Goal: Task Accomplishment & Management: Manage account settings

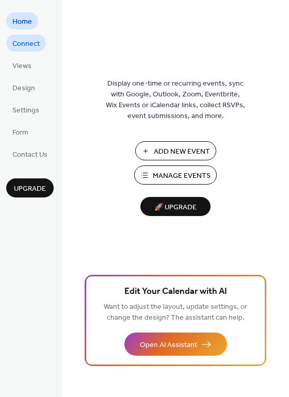
click at [29, 47] on span "Connect" at bounding box center [25, 44] width 27 height 11
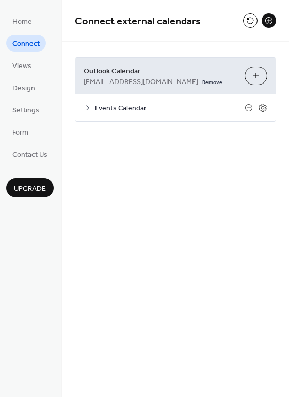
click at [107, 110] on span "Events Calendar" at bounding box center [169, 108] width 149 height 11
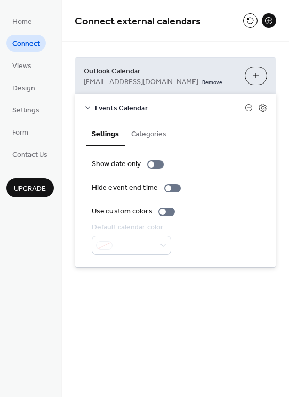
click at [107, 110] on span "Events Calendar" at bounding box center [169, 108] width 149 height 11
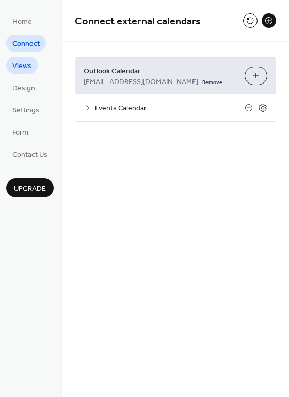
click at [27, 64] on span "Views" at bounding box center [21, 66] width 19 height 11
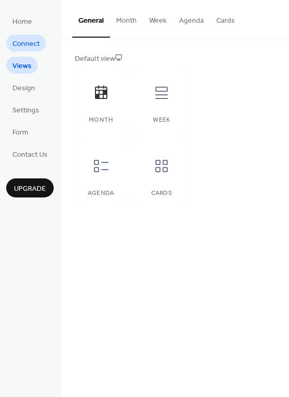
click at [31, 44] on span "Connect" at bounding box center [25, 44] width 27 height 11
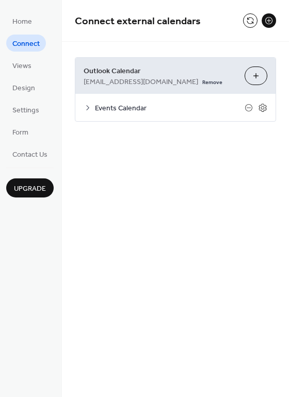
click at [115, 108] on span "Events Calendar" at bounding box center [169, 108] width 149 height 11
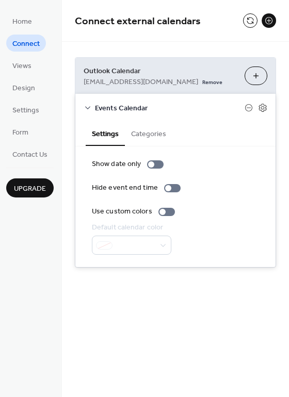
click at [145, 134] on button "Categories" at bounding box center [148, 133] width 47 height 24
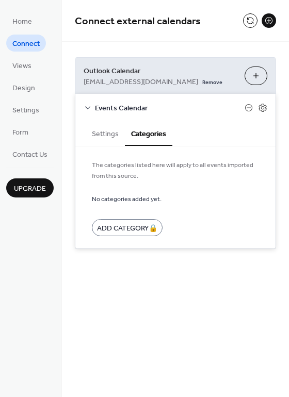
click at [113, 133] on button "Settings" at bounding box center [105, 133] width 39 height 24
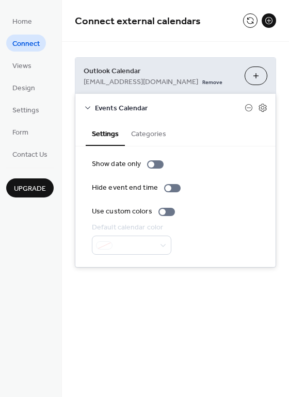
click at [262, 73] on button "Choose Calendars" at bounding box center [255, 75] width 23 height 19
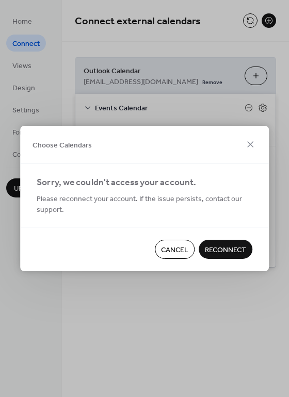
click at [225, 245] on span "Reconnect" at bounding box center [225, 250] width 41 height 11
click at [180, 252] on span "Cancel" at bounding box center [174, 250] width 27 height 11
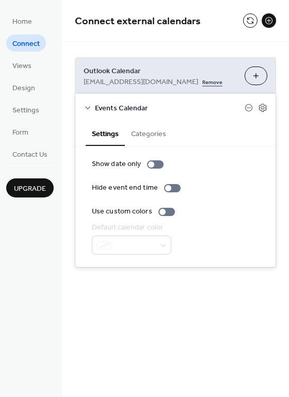
click at [202, 81] on link "Remove" at bounding box center [212, 81] width 20 height 11
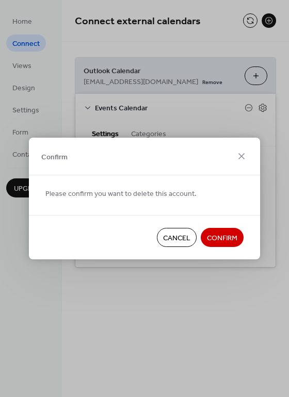
click at [211, 233] on span "Confirm" at bounding box center [222, 238] width 30 height 11
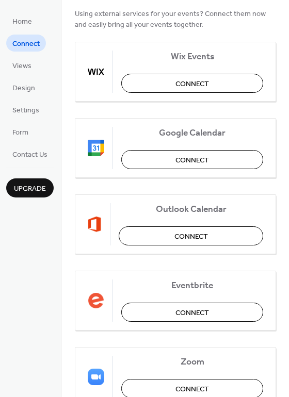
scroll to position [52, 0]
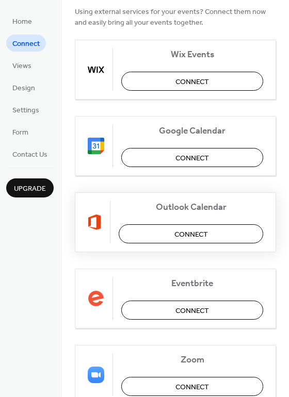
click at [221, 241] on button "Connect" at bounding box center [191, 233] width 144 height 19
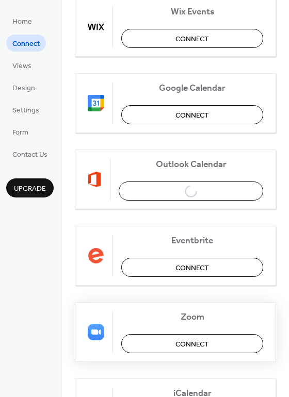
scroll to position [0, 0]
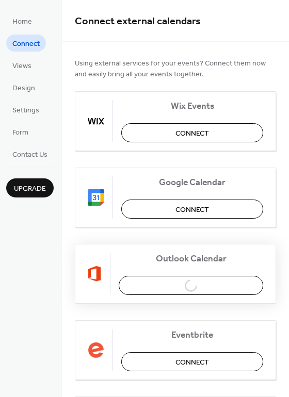
click at [182, 285] on div "Outlook Calendar Connect" at bounding box center [175, 274] width 201 height 60
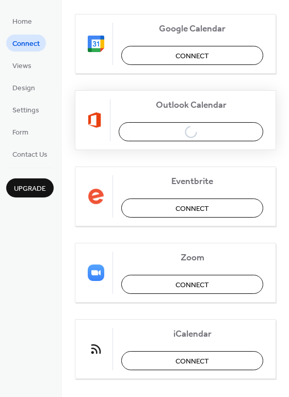
scroll to position [155, 0]
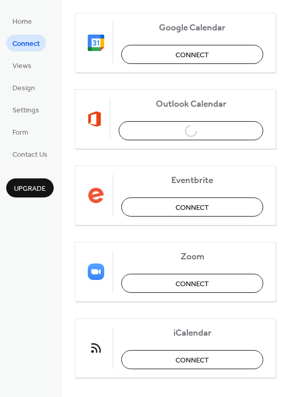
click at [30, 43] on span "Connect" at bounding box center [25, 44] width 27 height 11
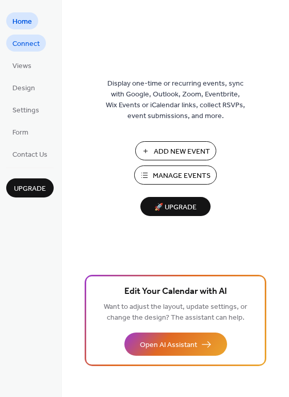
click at [27, 45] on span "Connect" at bounding box center [25, 44] width 27 height 11
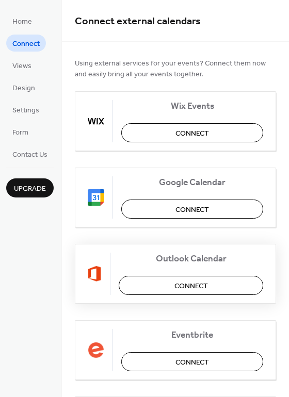
click at [198, 281] on span "Connect" at bounding box center [190, 286] width 33 height 11
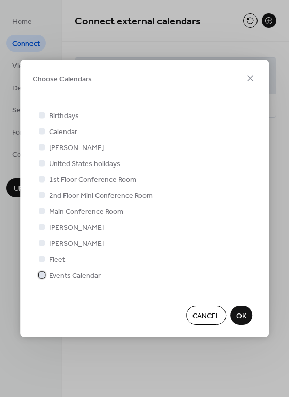
click at [86, 277] on span "Events Calendar" at bounding box center [75, 275] width 52 height 11
click at [237, 312] on span "OK" at bounding box center [241, 316] width 10 height 11
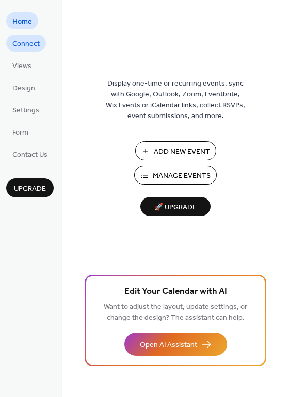
click at [29, 47] on span "Connect" at bounding box center [25, 44] width 27 height 11
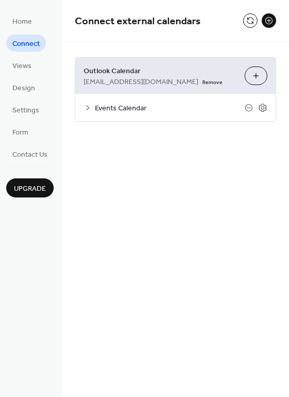
click at [123, 107] on span "Events Calendar" at bounding box center [169, 108] width 149 height 11
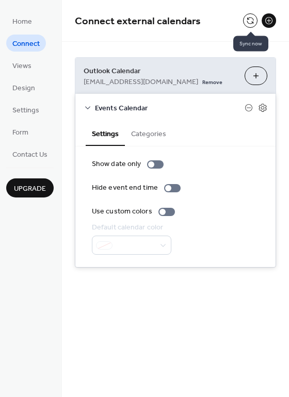
click at [251, 22] on button at bounding box center [250, 20] width 14 height 14
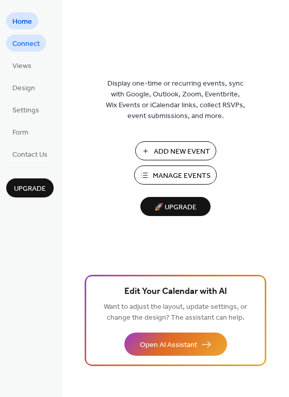
click at [26, 46] on span "Connect" at bounding box center [25, 44] width 27 height 11
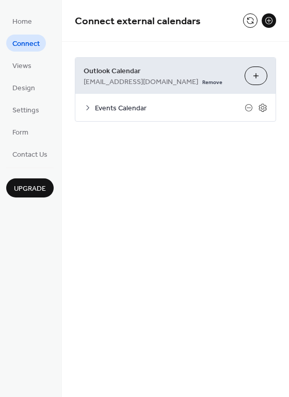
click at [103, 105] on span "Events Calendar" at bounding box center [169, 108] width 149 height 11
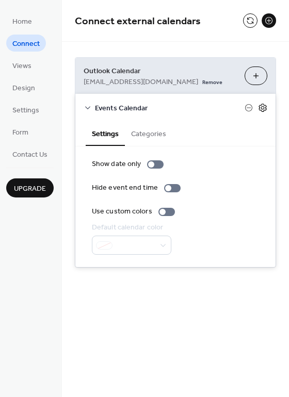
click at [262, 109] on icon at bounding box center [263, 108] width 4 height 4
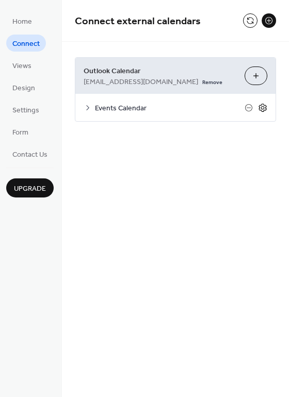
click at [262, 109] on icon at bounding box center [263, 108] width 4 height 4
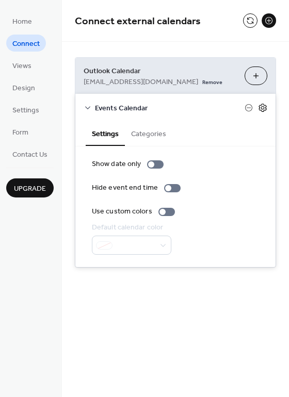
click at [263, 106] on icon at bounding box center [263, 108] width 4 height 4
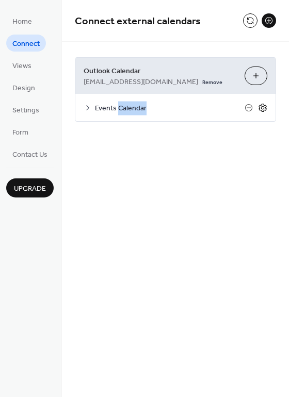
click at [263, 107] on icon at bounding box center [263, 108] width 4 height 4
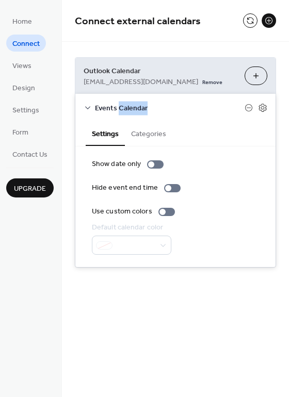
click at [156, 134] on button "Categories" at bounding box center [148, 133] width 47 height 24
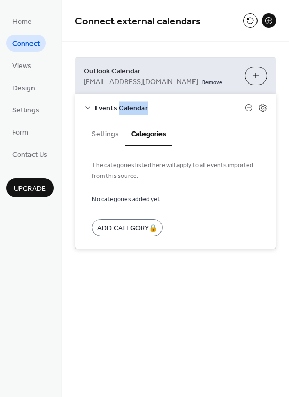
click at [101, 138] on button "Settings" at bounding box center [105, 133] width 39 height 24
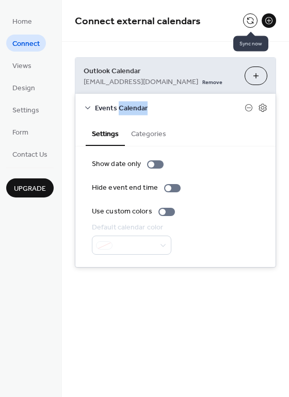
click at [247, 23] on button at bounding box center [250, 20] width 14 height 14
click at [28, 67] on span "Views" at bounding box center [21, 66] width 19 height 11
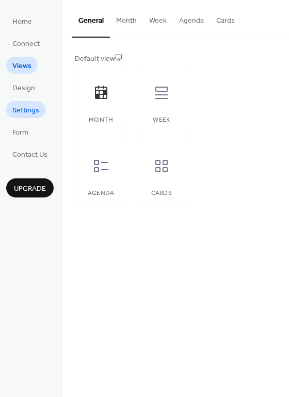
click at [29, 111] on span "Settings" at bounding box center [25, 110] width 27 height 11
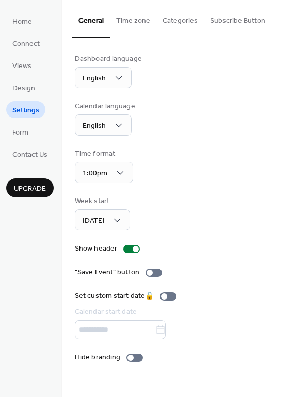
click at [131, 24] on button "Time zone" at bounding box center [133, 18] width 46 height 37
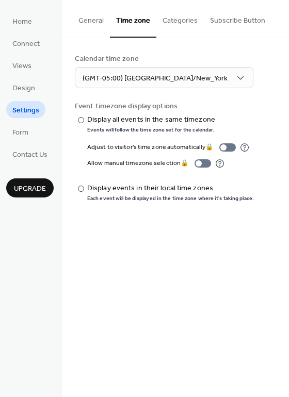
click at [166, 20] on button "Categories" at bounding box center [179, 18] width 47 height 37
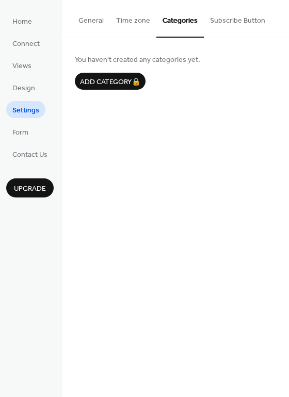
click at [103, 19] on button "General" at bounding box center [91, 18] width 38 height 37
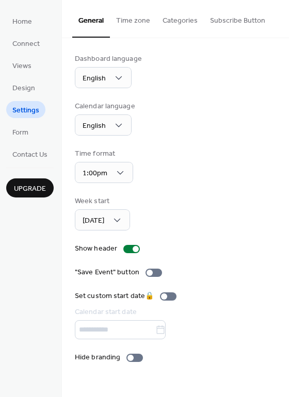
click at [137, 18] on button "Time zone" at bounding box center [133, 18] width 46 height 37
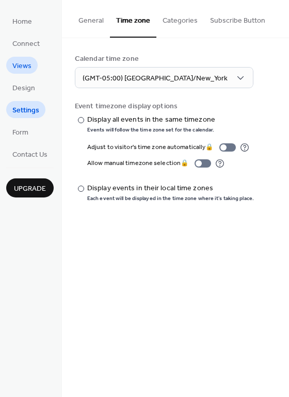
click at [27, 71] on span "Views" at bounding box center [21, 66] width 19 height 11
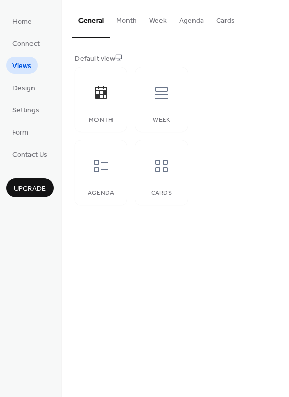
click at [27, 67] on span "Views" at bounding box center [21, 66] width 19 height 11
click at [24, 89] on span "Design" at bounding box center [23, 88] width 23 height 11
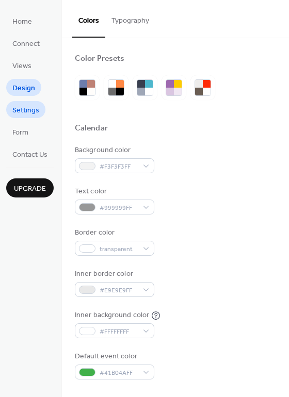
click at [25, 106] on span "Settings" at bounding box center [25, 110] width 27 height 11
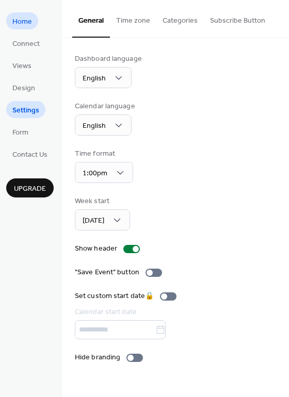
click at [23, 27] on span "Home" at bounding box center [22, 21] width 20 height 11
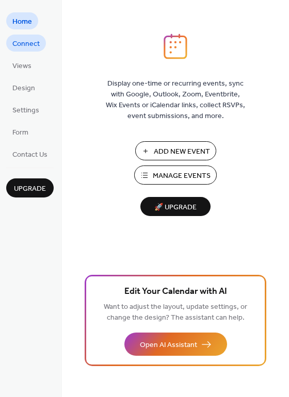
click at [24, 42] on span "Connect" at bounding box center [25, 44] width 27 height 11
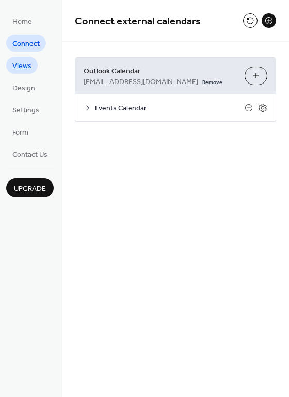
click at [22, 66] on span "Views" at bounding box center [21, 66] width 19 height 11
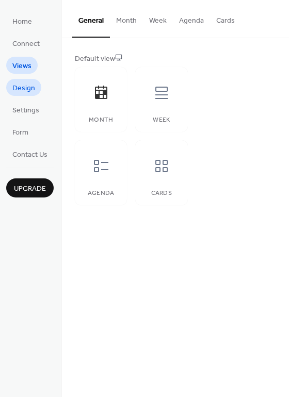
click at [30, 90] on span "Design" at bounding box center [23, 88] width 23 height 11
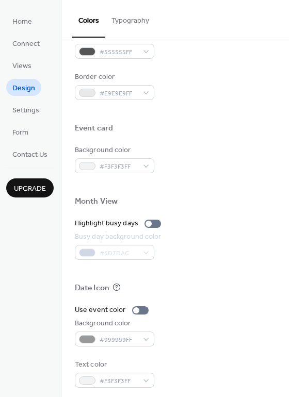
scroll to position [441, 0]
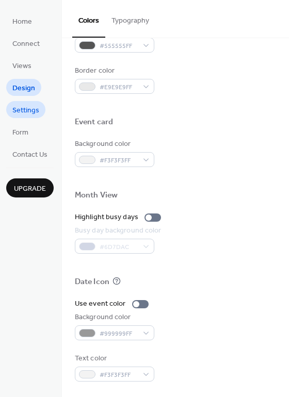
click at [26, 110] on span "Settings" at bounding box center [25, 110] width 27 height 11
